Goal: Task Accomplishment & Management: Complete application form

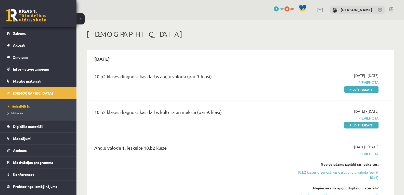
scroll to position [68, 0]
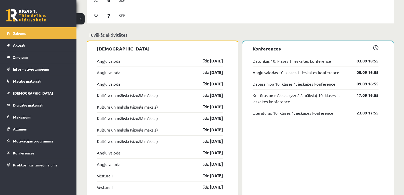
scroll to position [383, 0]
click at [109, 61] on link "Angļu valoda" at bounding box center [108, 61] width 23 height 6
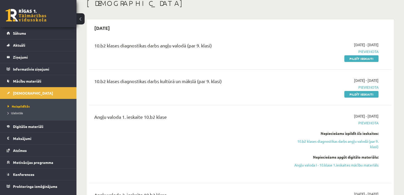
scroll to position [30, 0]
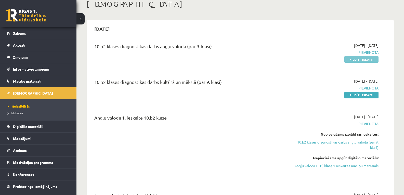
click at [369, 58] on link "Pildīt ieskaiti" at bounding box center [361, 59] width 34 height 7
click at [81, 18] on button at bounding box center [80, 18] width 8 height 11
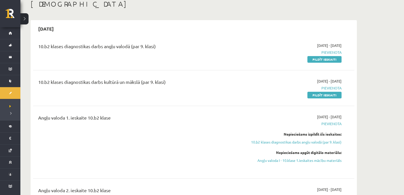
click at [24, 23] on button at bounding box center [24, 18] width 8 height 11
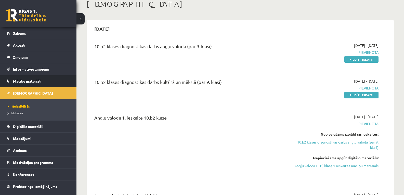
click at [26, 83] on link "Mācību materiāli" at bounding box center [38, 81] width 63 height 12
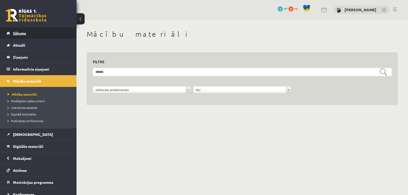
click at [42, 36] on link "Sākums" at bounding box center [38, 33] width 63 height 12
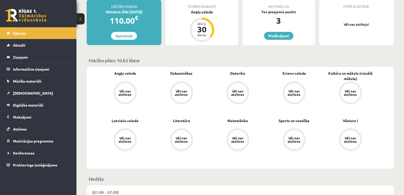
scroll to position [101, 0]
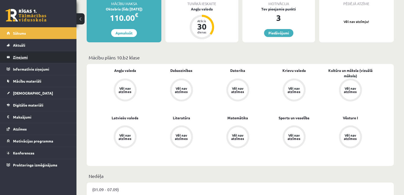
click at [28, 57] on legend "Ziņojumi 0" at bounding box center [41, 57] width 57 height 12
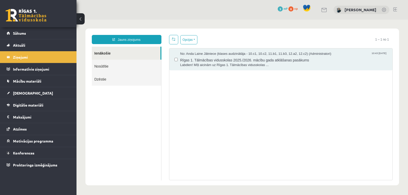
click at [139, 67] on link "Nosūtītie" at bounding box center [126, 66] width 69 height 13
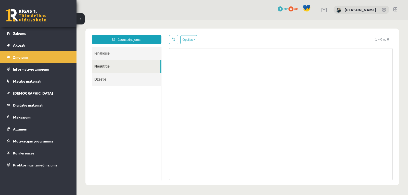
click at [128, 50] on link "Ienākošie" at bounding box center [126, 53] width 69 height 13
click at [169, 38] on link at bounding box center [173, 39] width 9 height 9
click at [137, 50] on link "Ienākošie" at bounding box center [126, 53] width 69 height 13
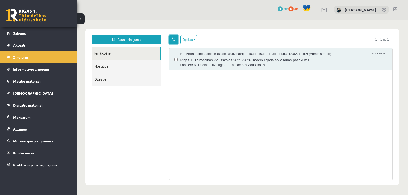
click at [175, 37] on link at bounding box center [173, 39] width 9 height 9
click at [37, 69] on legend "Informatīvie ziņojumi 0" at bounding box center [41, 69] width 57 height 12
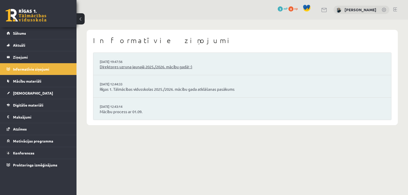
click at [123, 67] on link "Direktores uzruna jaunajā 2025./2026. mācību gadā! :)" at bounding box center [242, 67] width 285 height 6
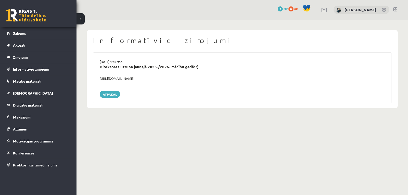
click at [113, 79] on div "[URL][DOMAIN_NAME]" at bounding box center [242, 78] width 293 height 5
click at [161, 86] on div "29.08.2025 19:47:56 Direktores uzruna jaunajā 2025./2026. mācību gadā! :) https…" at bounding box center [242, 77] width 298 height 51
click at [31, 61] on legend "Ziņojumi 0" at bounding box center [41, 57] width 57 height 12
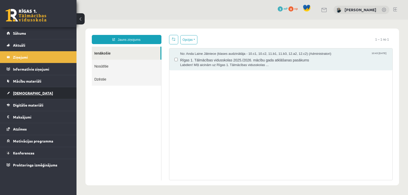
click at [25, 94] on span "[DEMOGRAPHIC_DATA]" at bounding box center [33, 93] width 40 height 5
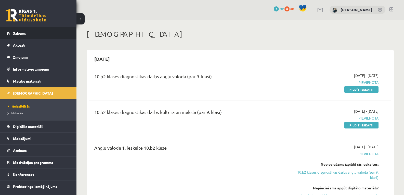
click at [14, 33] on span "Sākums" at bounding box center [19, 33] width 13 height 5
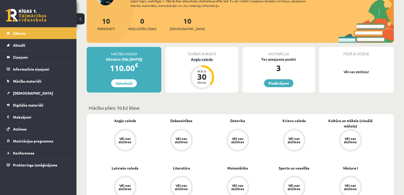
scroll to position [58, 0]
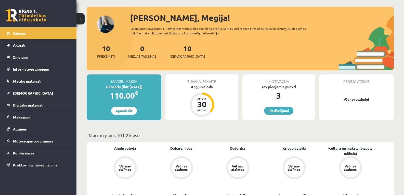
scroll to position [24, 0]
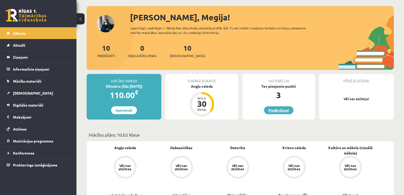
drag, startPoint x: 294, startPoint y: 114, endPoint x: 280, endPoint y: 108, distance: 15.4
click at [280, 108] on div "Motivācija Tev pieejamie punkti 3 [GEOGRAPHIC_DATA]" at bounding box center [278, 97] width 73 height 46
click at [280, 108] on link "Piedāvājumi" at bounding box center [278, 110] width 29 height 8
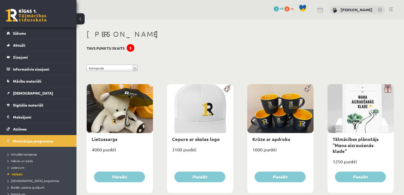
click at [380, 8] on link at bounding box center [380, 10] width 5 height 5
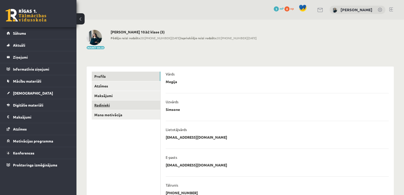
scroll to position [112, 0]
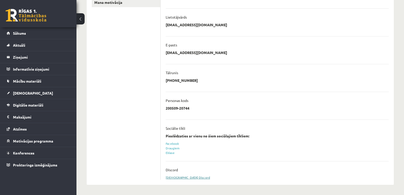
click at [174, 176] on link "Sasaistīt Discord" at bounding box center [188, 177] width 44 height 4
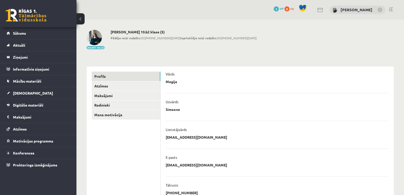
scroll to position [110, 0]
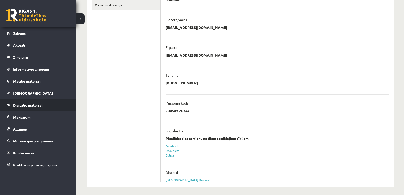
click at [26, 108] on link "Digitālie materiāli" at bounding box center [38, 105] width 63 height 12
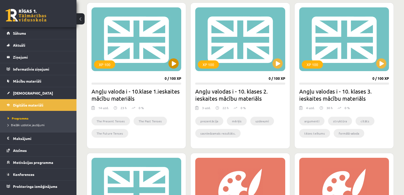
scroll to position [143, 0]
click at [175, 58] on div "XP 100" at bounding box center [136, 39] width 90 height 64
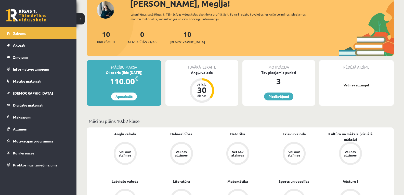
scroll to position [38, 0]
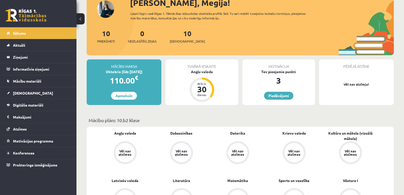
click at [216, 86] on div "Tuvākā ieskaite Angļu valoda Atlicis 30 dienas" at bounding box center [201, 82] width 73 height 46
click at [195, 83] on div "Atlicis" at bounding box center [201, 83] width 15 height 3
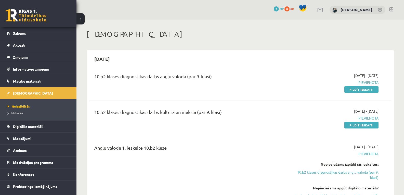
scroll to position [36, 0]
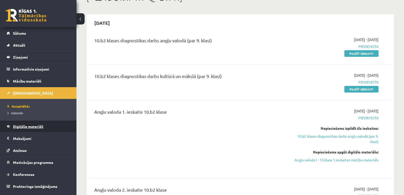
click at [29, 124] on link "Digitālie materiāli" at bounding box center [38, 127] width 63 height 12
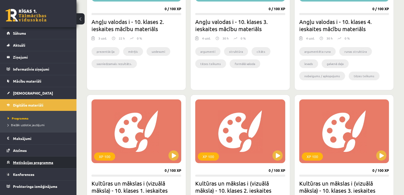
scroll to position [208, 0]
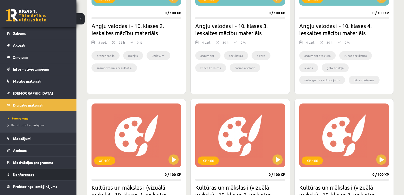
click at [20, 174] on span "Konferences" at bounding box center [23, 174] width 21 height 5
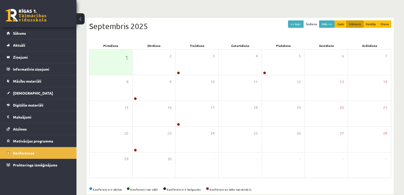
scroll to position [49, 0]
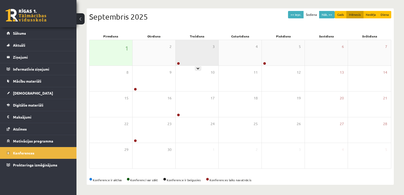
click at [192, 61] on div "3" at bounding box center [197, 52] width 43 height 25
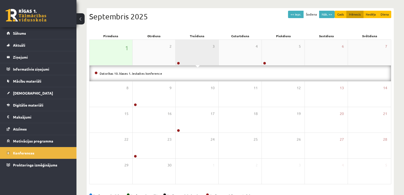
click at [192, 59] on div "3" at bounding box center [197, 52] width 43 height 25
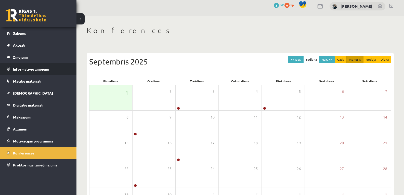
scroll to position [2, 0]
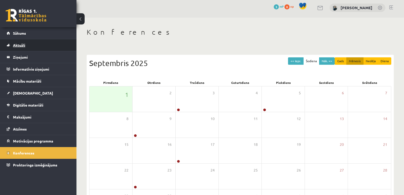
click at [21, 42] on link "Aktuāli" at bounding box center [38, 45] width 63 height 12
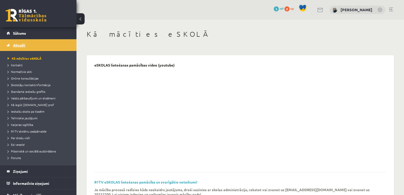
click at [38, 46] on link "Aktuāli" at bounding box center [38, 45] width 63 height 12
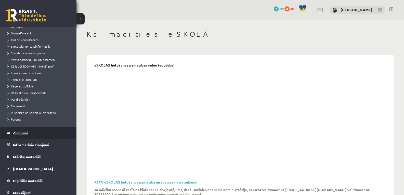
scroll to position [40, 0]
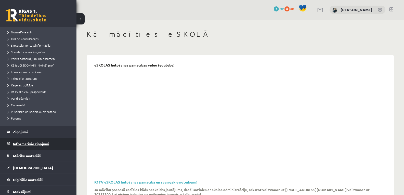
click at [23, 143] on legend "Informatīvie ziņojumi 0" at bounding box center [41, 144] width 57 height 12
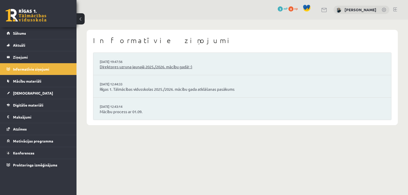
click at [116, 67] on link "Direktores uzruna jaunajā 2025./2026. mācību gadā! :)" at bounding box center [242, 67] width 285 height 6
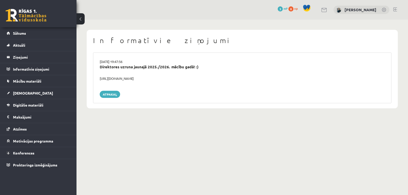
drag, startPoint x: 167, startPoint y: 79, endPoint x: 97, endPoint y: 76, distance: 70.1
click at [97, 76] on div "[URL][DOMAIN_NAME]" at bounding box center [242, 78] width 293 height 5
copy div "[URL][DOMAIN_NAME]"
click at [27, 36] on link "Sākums" at bounding box center [38, 33] width 63 height 12
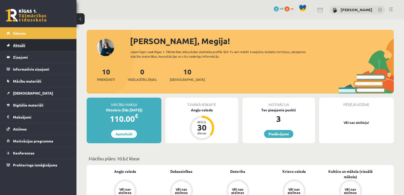
click at [20, 44] on span "Aktuāli" at bounding box center [19, 45] width 12 height 5
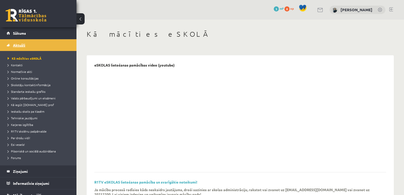
click at [19, 40] on link "Aktuāli" at bounding box center [38, 45] width 63 height 12
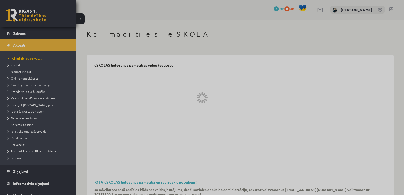
click at [19, 40] on div at bounding box center [202, 97] width 404 height 195
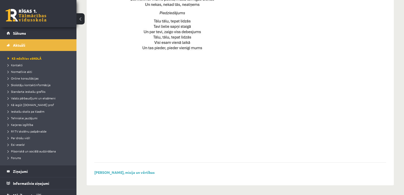
scroll to position [356, 0]
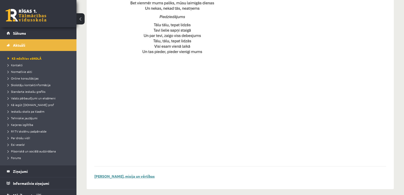
click at [126, 177] on link "Skolas vīzija, misija un vērtības" at bounding box center [124, 176] width 60 height 5
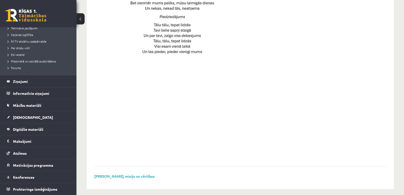
scroll to position [360, 0]
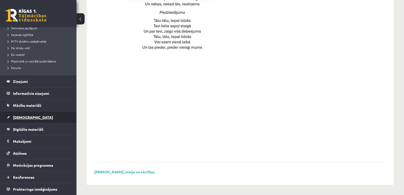
click at [20, 122] on link "[DEMOGRAPHIC_DATA]" at bounding box center [38, 117] width 63 height 12
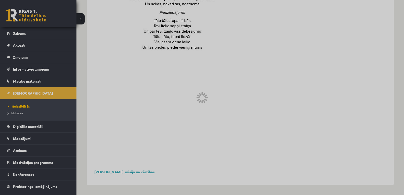
click at [16, 105] on div at bounding box center [202, 97] width 404 height 195
click at [35, 104] on div at bounding box center [202, 97] width 404 height 195
click at [23, 88] on div at bounding box center [202, 97] width 404 height 195
click at [34, 60] on div at bounding box center [202, 97] width 404 height 195
drag, startPoint x: 64, startPoint y: 51, endPoint x: 178, endPoint y: 26, distance: 117.0
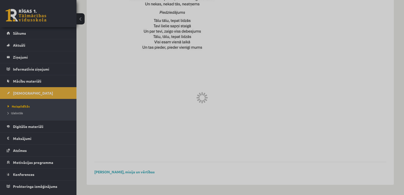
click at [178, 26] on div at bounding box center [202, 97] width 404 height 195
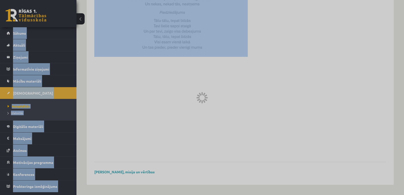
drag, startPoint x: 178, startPoint y: 26, endPoint x: 85, endPoint y: -22, distance: 105.1
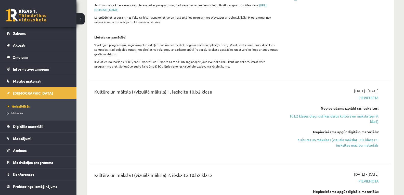
click at [111, 110] on div "Kultūra un māksla I (vizuālā māksla) 1. ieskaite 10.b2 klase" at bounding box center [187, 121] width 194 height 67
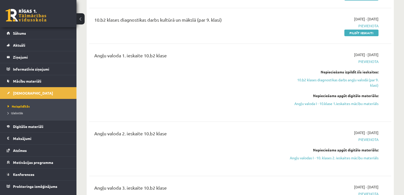
scroll to position [94, 0]
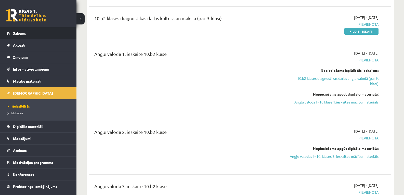
click at [28, 38] on link "Sākums" at bounding box center [38, 33] width 63 height 12
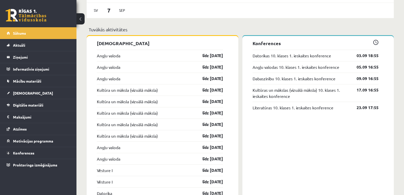
scroll to position [388, 0]
click at [124, 90] on link "Kultūra un māksla (vizuālā māksla)" at bounding box center [127, 90] width 61 height 6
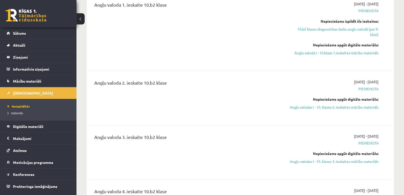
scroll to position [143, 0]
click at [35, 129] on link "Digitālie materiāli" at bounding box center [38, 127] width 63 height 12
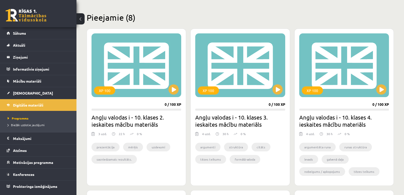
scroll to position [116, 0]
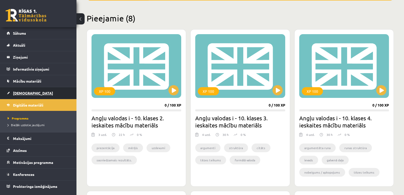
click at [24, 96] on link "[DEMOGRAPHIC_DATA]" at bounding box center [38, 93] width 63 height 12
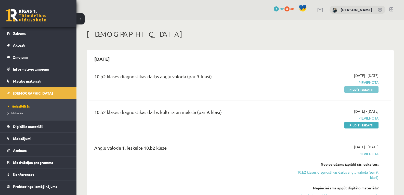
click at [365, 89] on link "Pildīt ieskaiti" at bounding box center [361, 89] width 34 height 7
click at [353, 125] on link "Pildīt ieskaiti" at bounding box center [361, 125] width 34 height 7
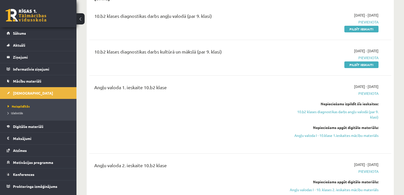
scroll to position [32, 0]
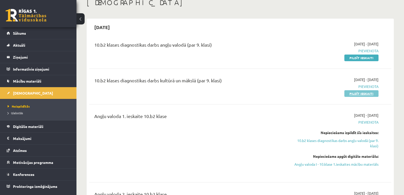
click at [352, 93] on link "Pildīt ieskaiti" at bounding box center [361, 93] width 34 height 7
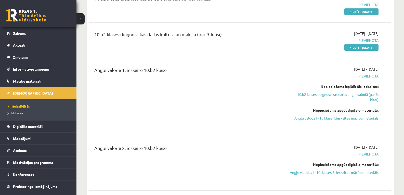
scroll to position [0, 0]
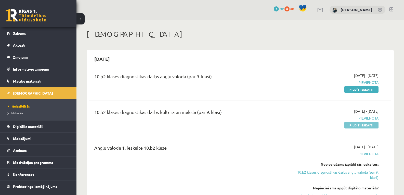
click at [355, 125] on link "Pildīt ieskaiti" at bounding box center [361, 125] width 34 height 7
